Goal: Complete application form: Complete application form

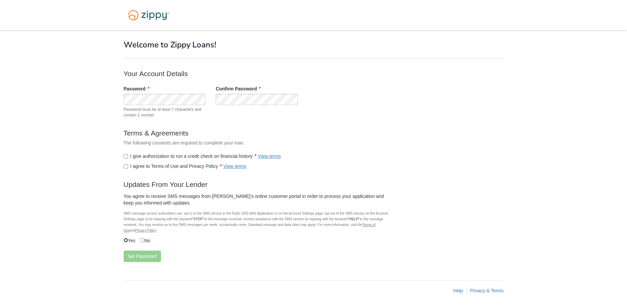
scroll to position [1, 0]
click at [138, 257] on button "Set Password" at bounding box center [142, 254] width 37 height 11
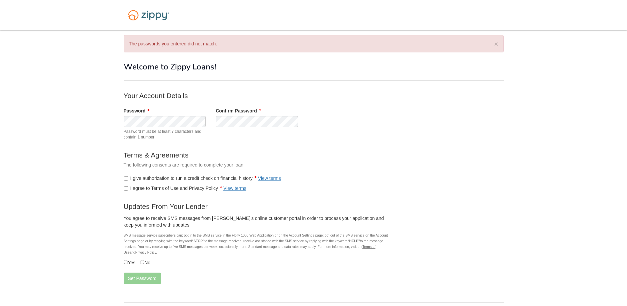
click at [126, 176] on label "I give authorization to run a credit check on financial history View terms" at bounding box center [202, 178] width 157 height 7
click at [140, 278] on button "Set Password" at bounding box center [142, 277] width 37 height 11
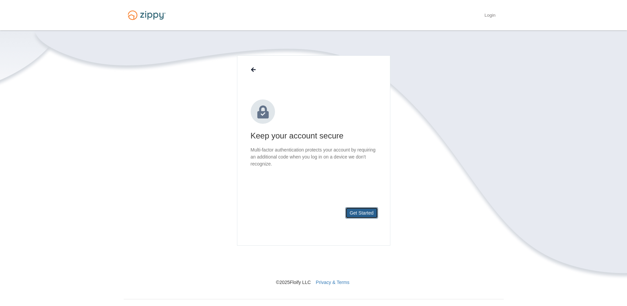
click at [361, 213] on button "Get Started" at bounding box center [361, 212] width 33 height 11
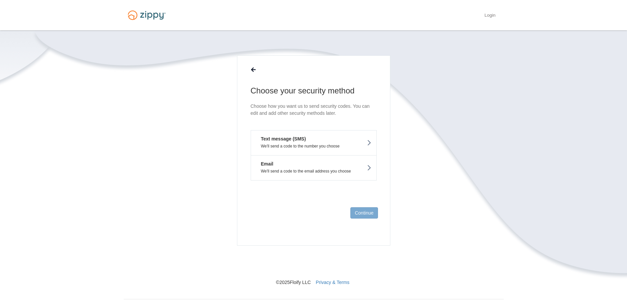
click at [270, 142] on em "Text message (SMS)" at bounding box center [281, 138] width 50 height 7
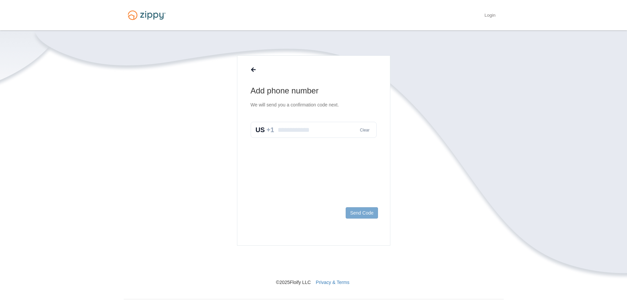
click at [277, 128] on input "text" at bounding box center [314, 130] width 126 height 16
type input "**********"
click at [356, 213] on button "Send Code" at bounding box center [362, 212] width 32 height 11
click at [272, 137] on input "text" at bounding box center [314, 137] width 126 height 16
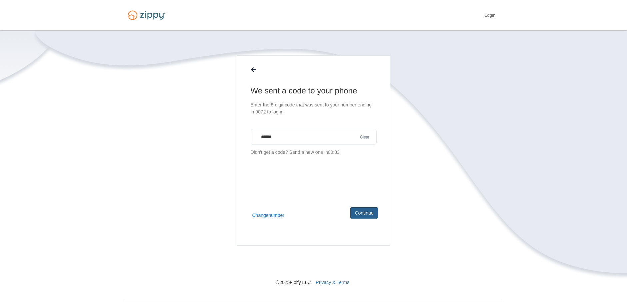
type input "******"
click at [363, 213] on button "Continue" at bounding box center [363, 212] width 27 height 11
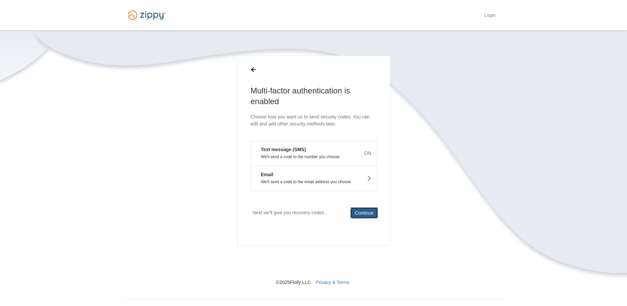
click at [361, 212] on button "Continue" at bounding box center [363, 212] width 27 height 11
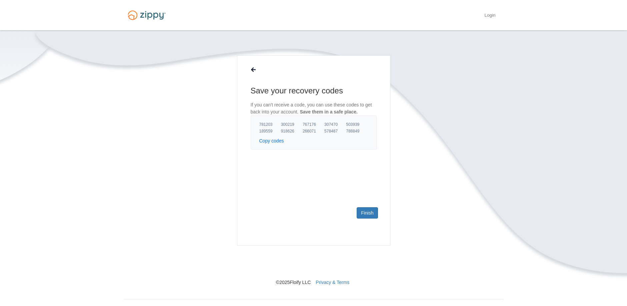
click at [266, 140] on button "Copy codes" at bounding box center [271, 140] width 25 height 7
click at [361, 214] on link "Finish" at bounding box center [367, 212] width 21 height 11
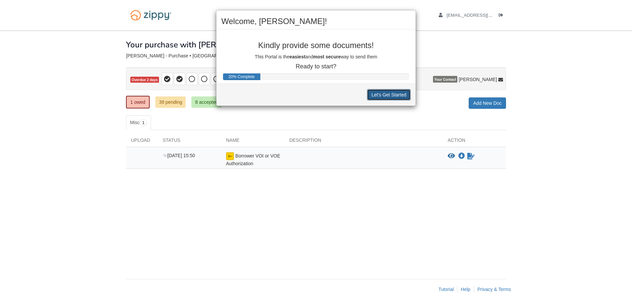
click at [384, 96] on button "Let's Get Started" at bounding box center [389, 94] width 44 height 11
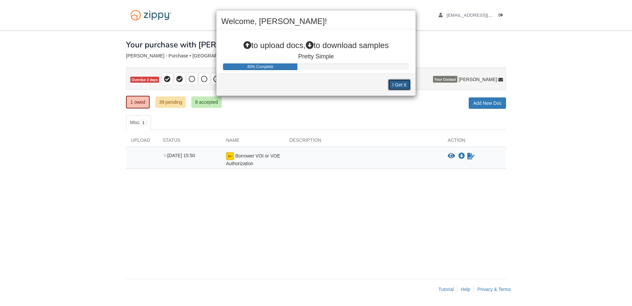
click at [401, 86] on button "I Get It" at bounding box center [399, 84] width 23 height 11
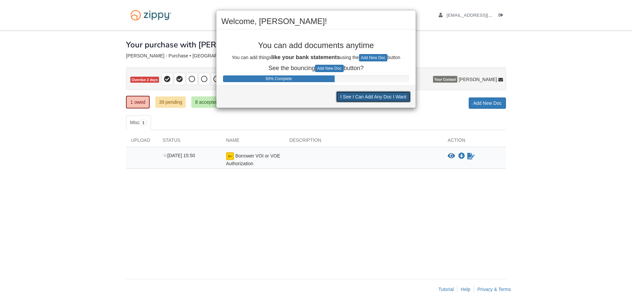
click at [361, 98] on button "I See I Can Add Any Doc I Want" at bounding box center [373, 96] width 75 height 11
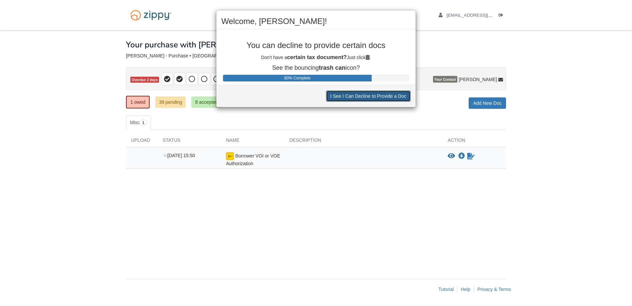
click at [353, 95] on button "I See I Can Decline to Provide a Doc" at bounding box center [368, 95] width 85 height 11
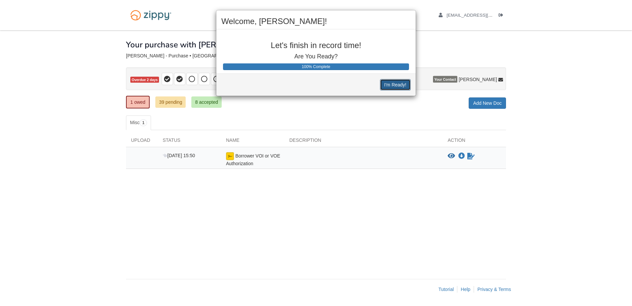
click at [387, 84] on button "I'm Ready!" at bounding box center [395, 84] width 31 height 11
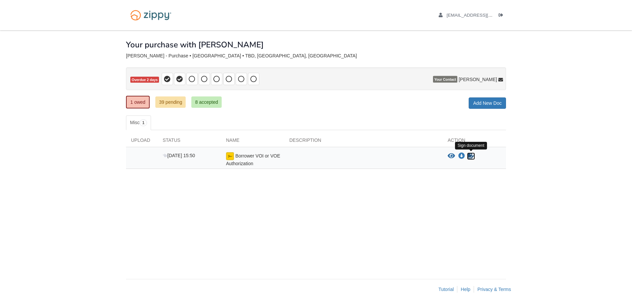
click at [470, 156] on icon "Sign Form" at bounding box center [470, 156] width 7 height 7
drag, startPoint x: 501, startPoint y: 15, endPoint x: 496, endPoint y: 21, distance: 7.9
click at [501, 15] on icon "Log out" at bounding box center [501, 15] width 5 height 5
